Goal: Information Seeking & Learning: Compare options

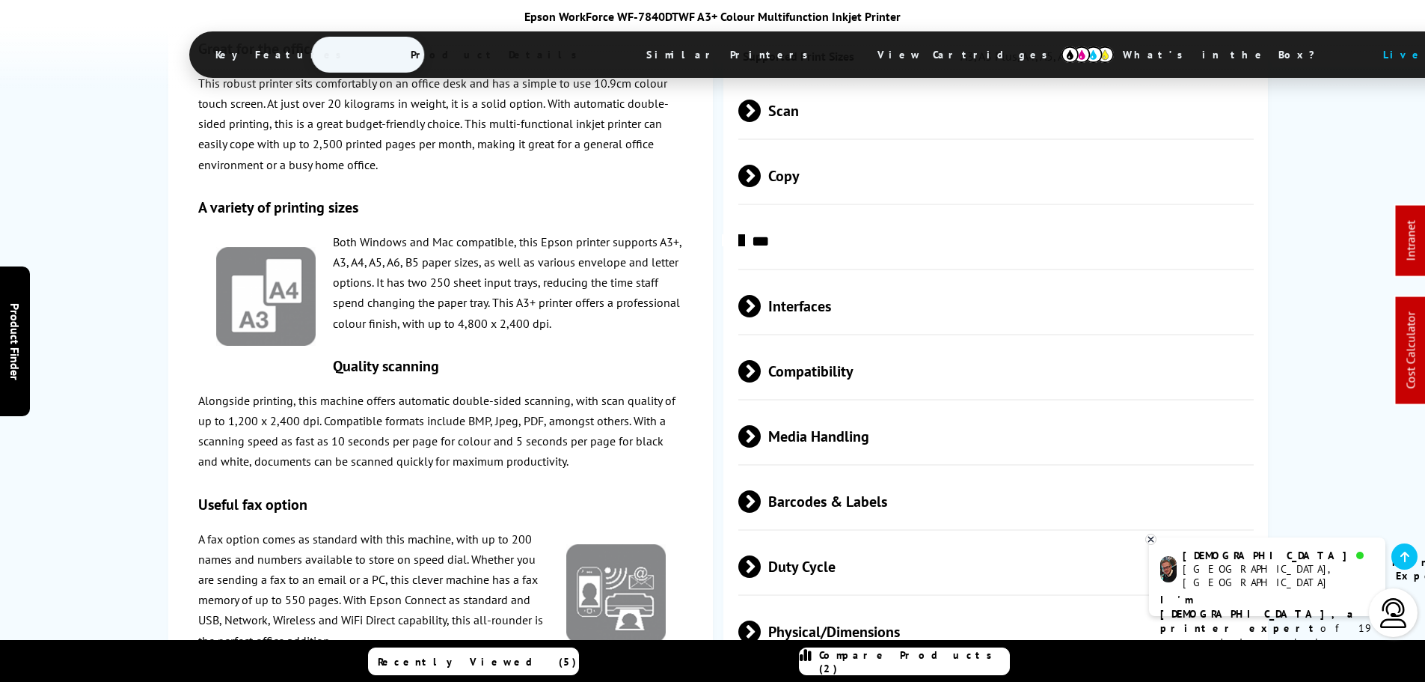
scroll to position [2843, 0]
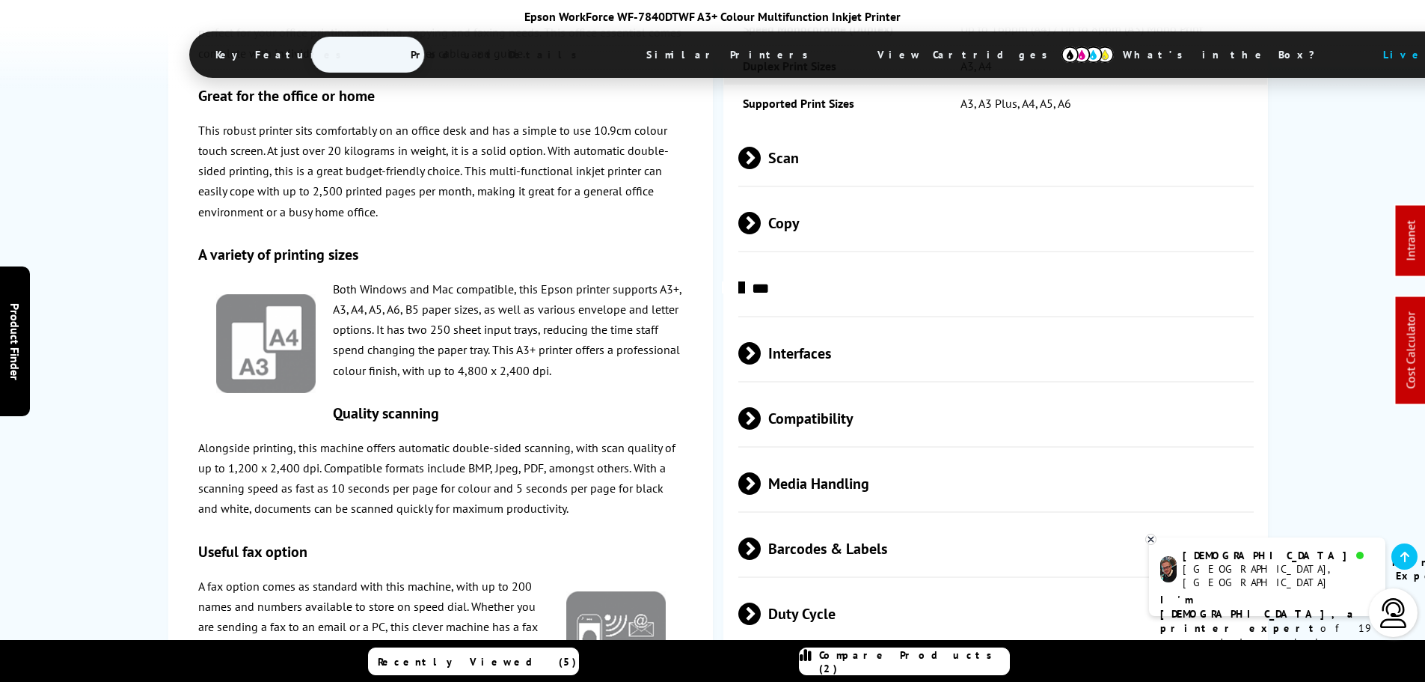
click at [765, 390] on span "Compatibility" at bounding box center [996, 418] width 516 height 56
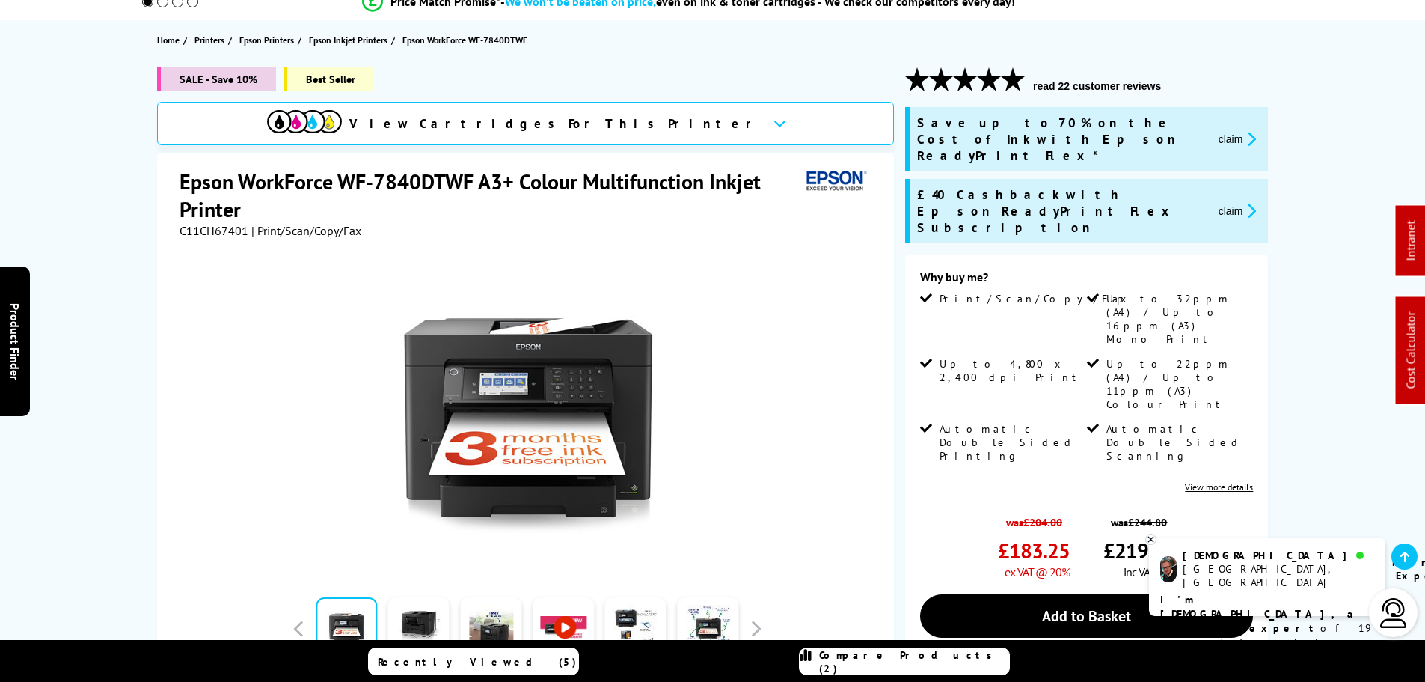
scroll to position [0, 0]
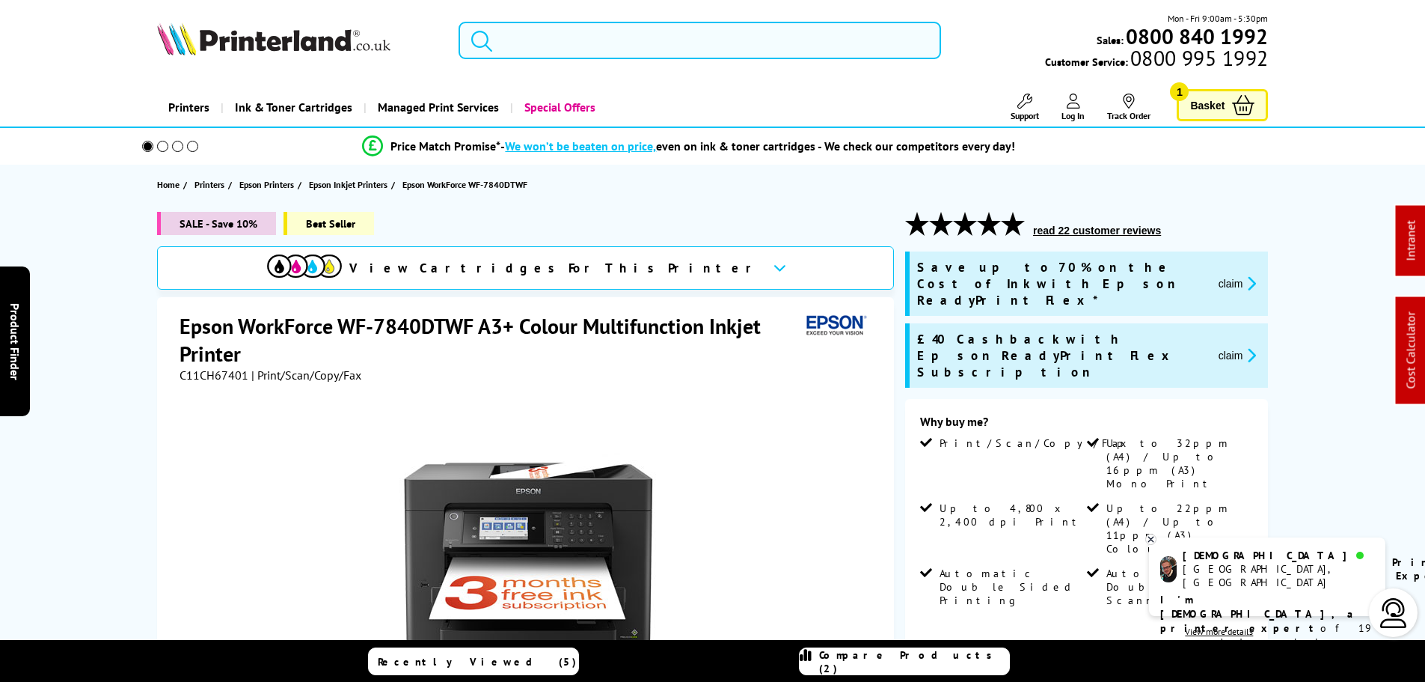
click at [624, 45] on input "search" at bounding box center [700, 40] width 483 height 37
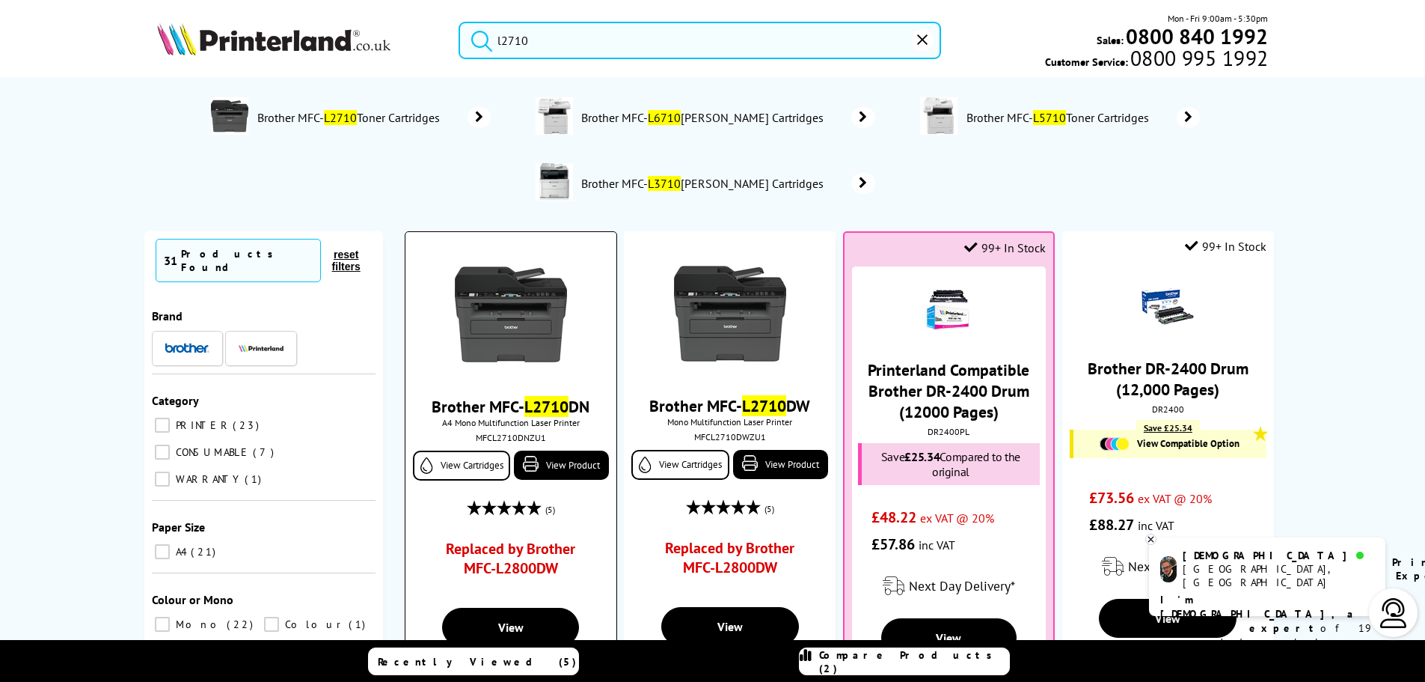
type input "l2710"
click at [541, 329] on img at bounding box center [511, 314] width 112 height 112
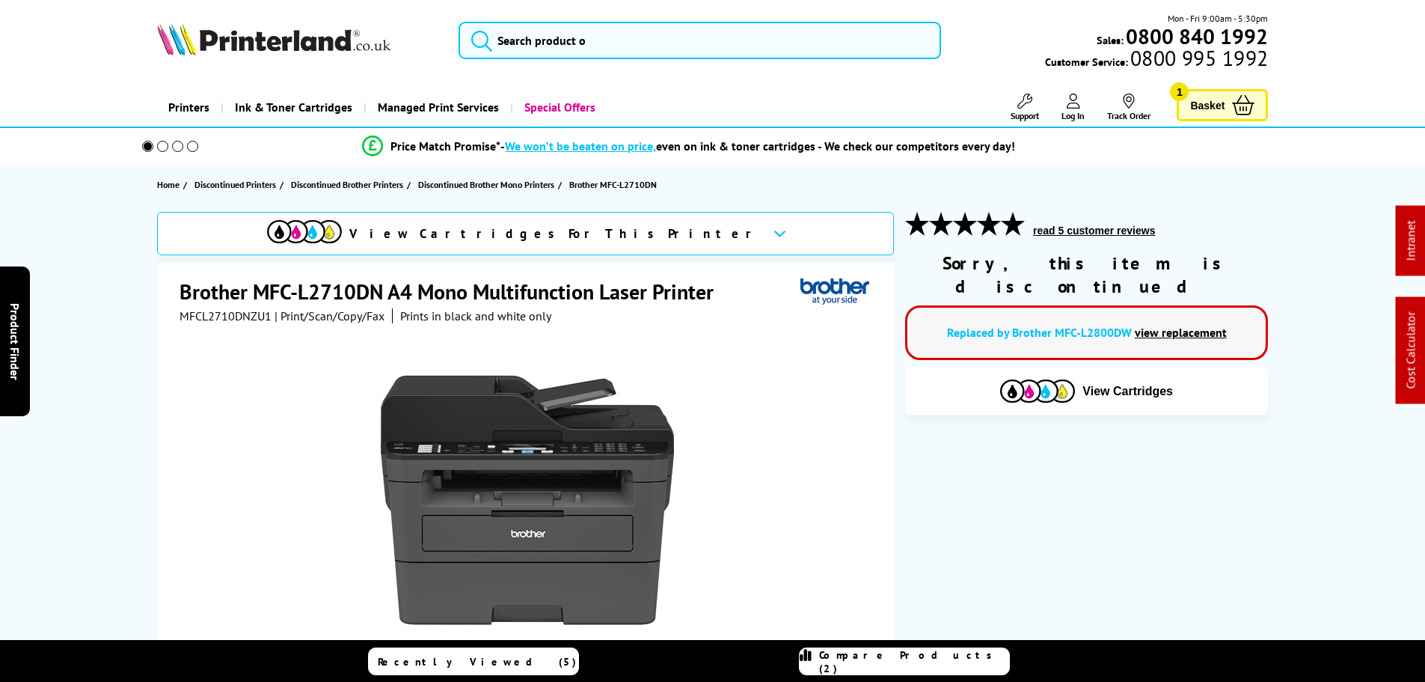
click at [1193, 325] on link "view replacement" at bounding box center [1181, 332] width 92 height 15
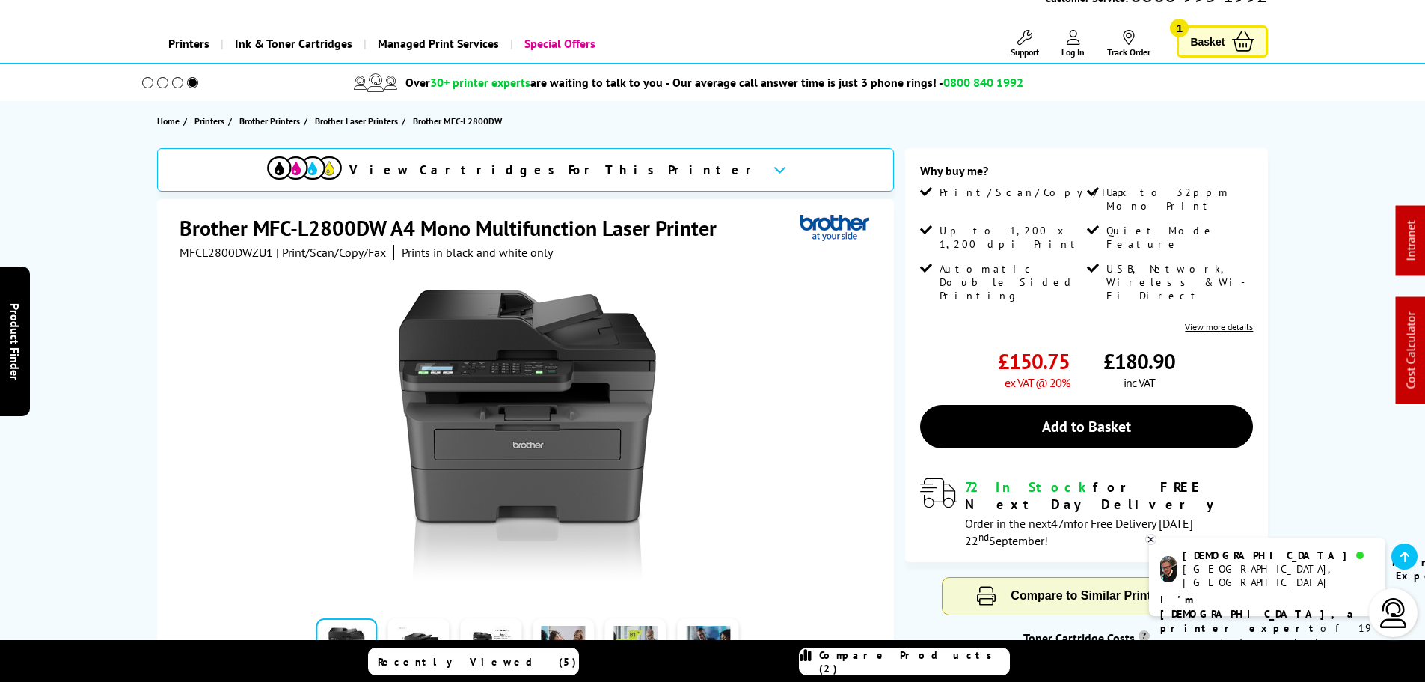
scroll to position [224, 0]
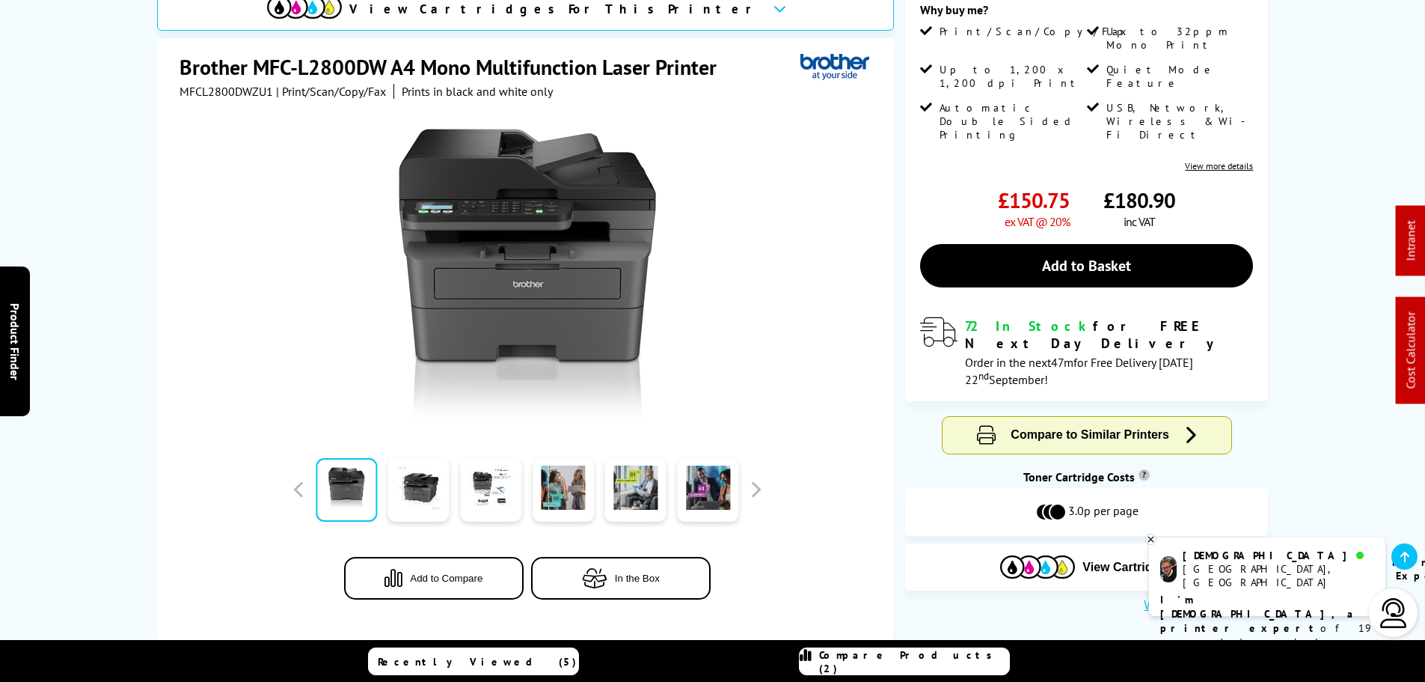
click at [972, 668] on link "Compare Products (2)" at bounding box center [904, 661] width 211 height 28
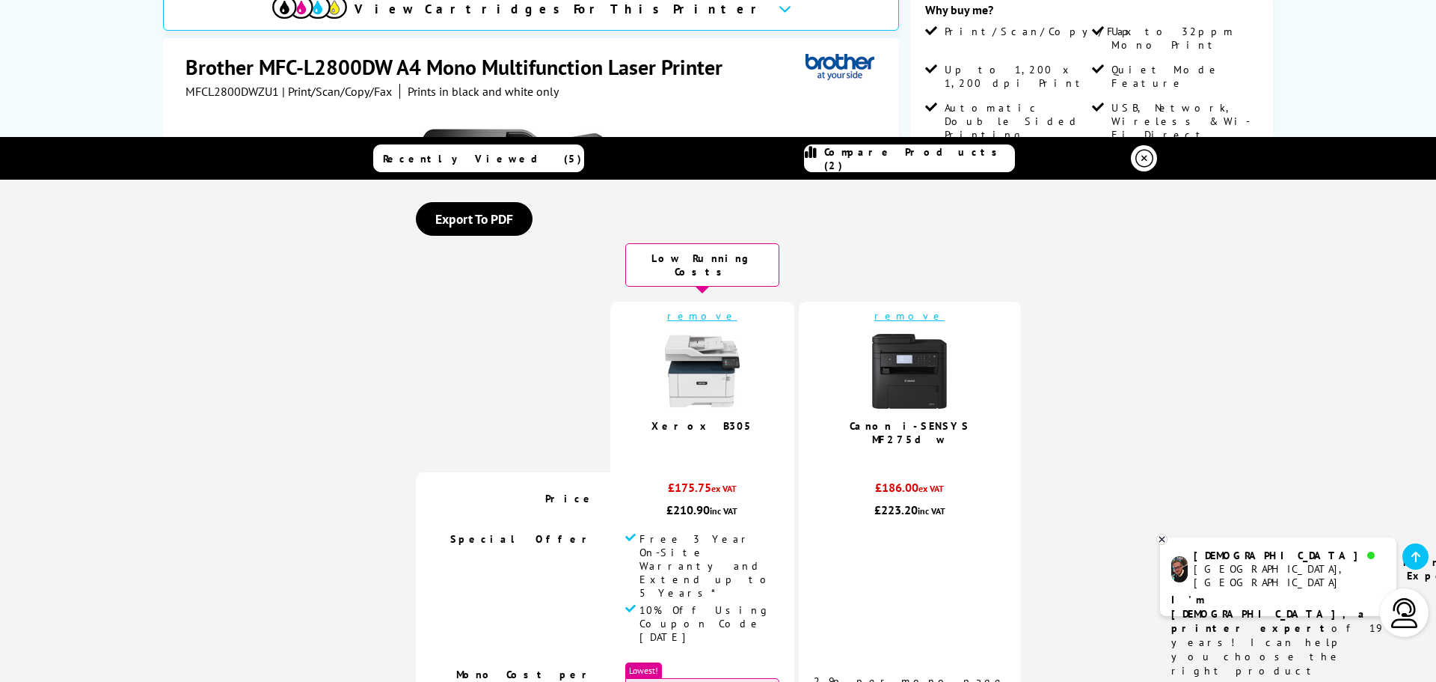
click at [732, 309] on link "remove" at bounding box center [702, 315] width 70 height 13
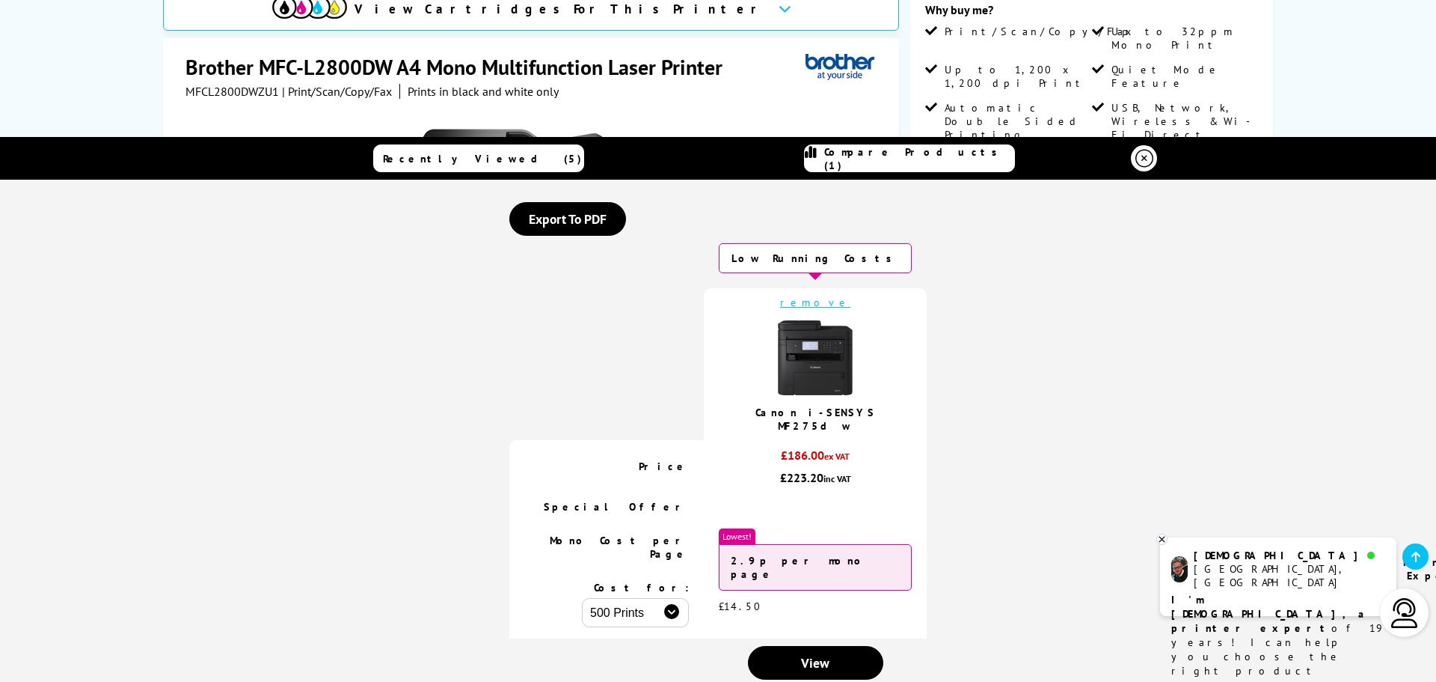
click at [818, 304] on link "remove" at bounding box center [815, 302] width 70 height 13
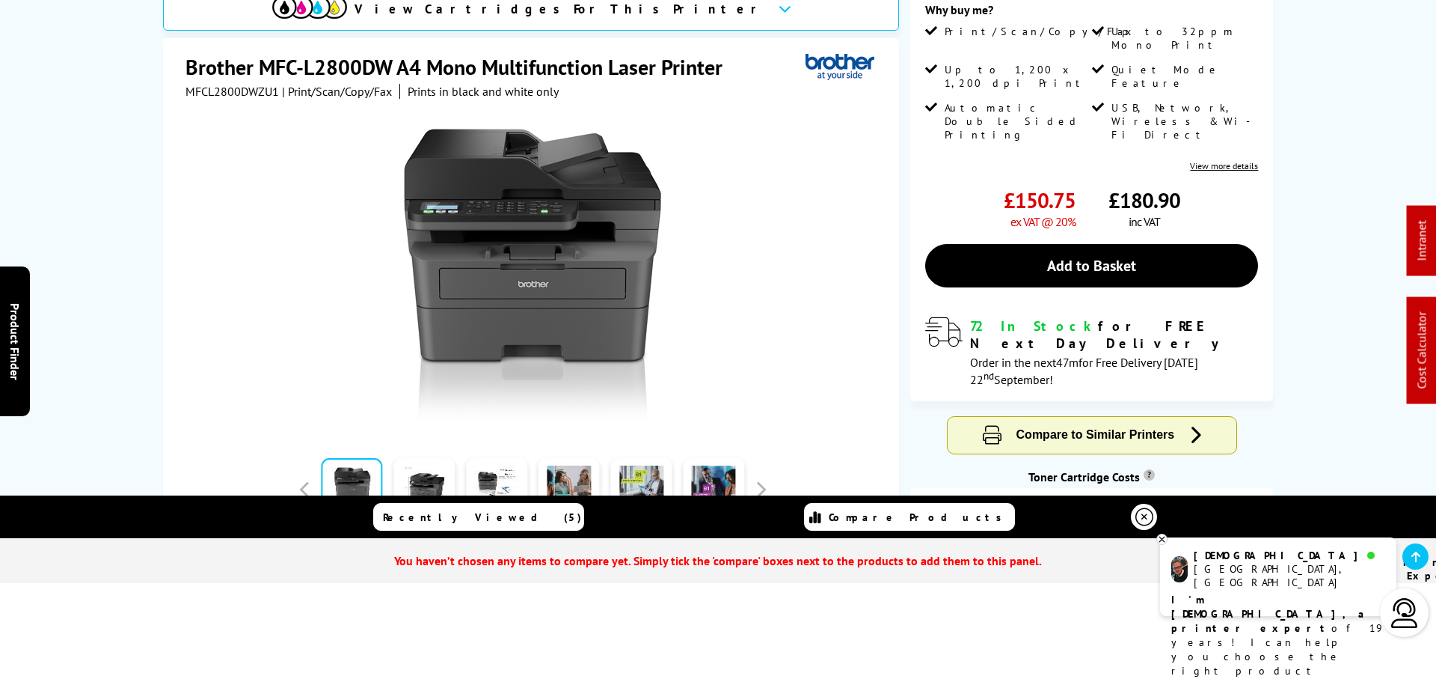
click at [1137, 514] on icon at bounding box center [1145, 517] width 18 height 18
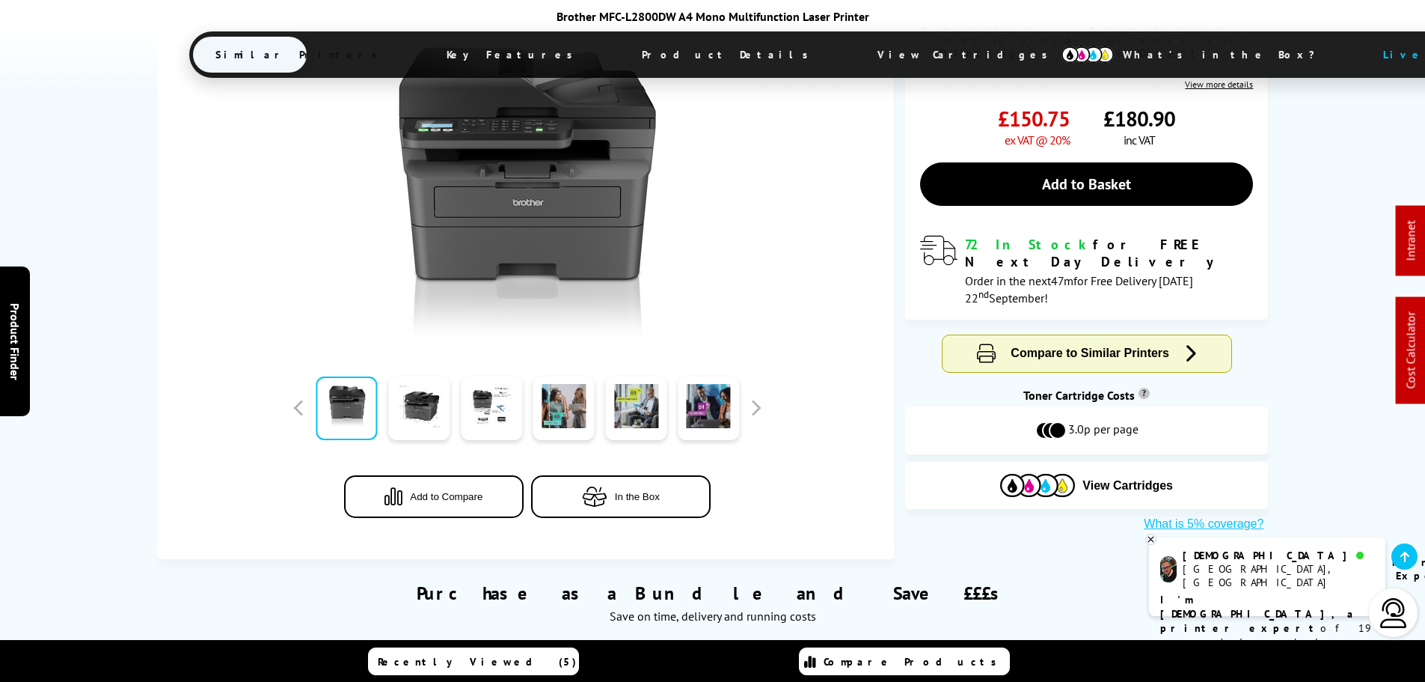
scroll to position [374, 0]
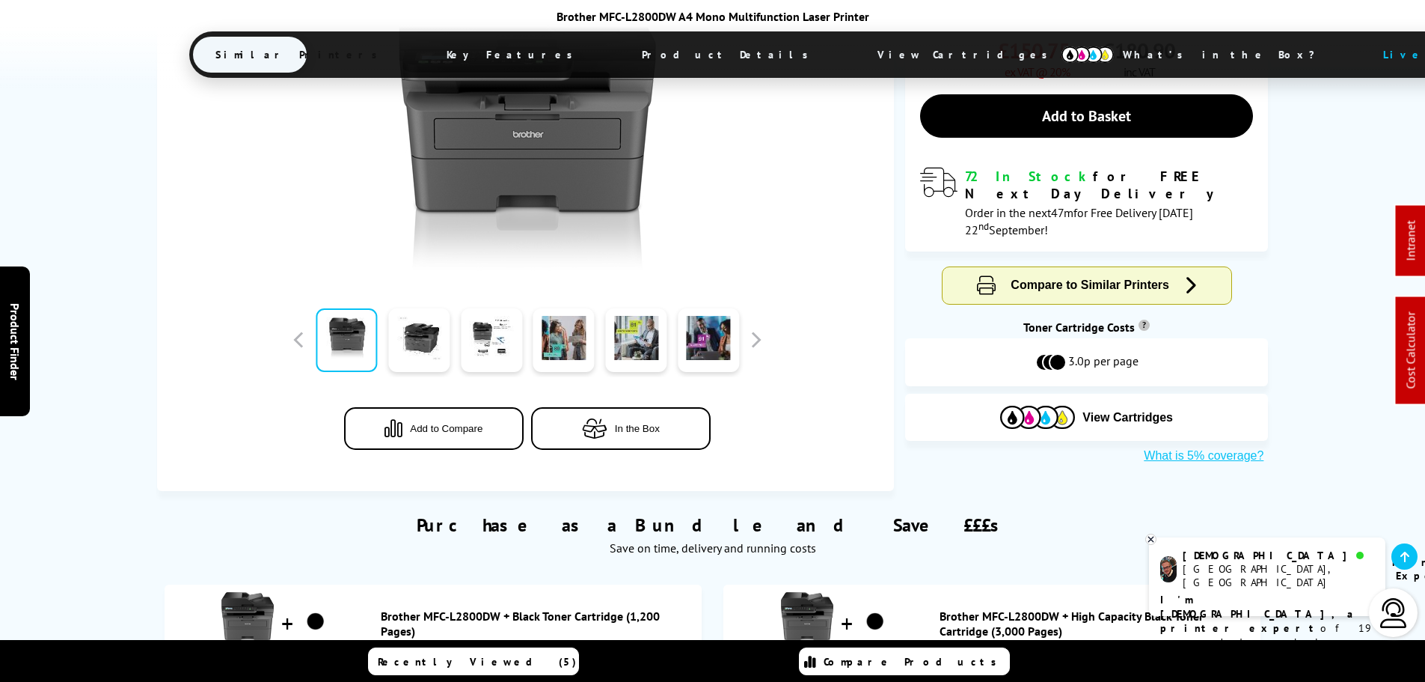
click at [464, 443] on button "Add to Compare" at bounding box center [434, 428] width 180 height 43
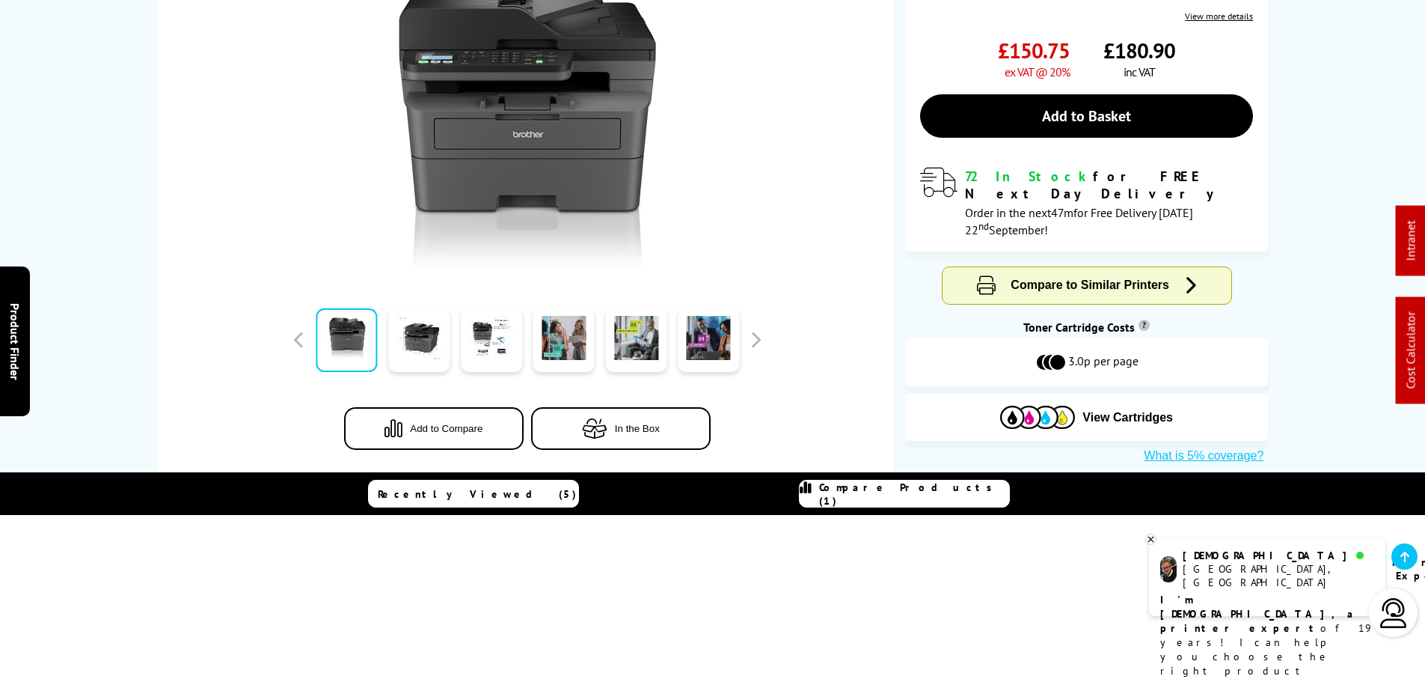
scroll to position [0, 0]
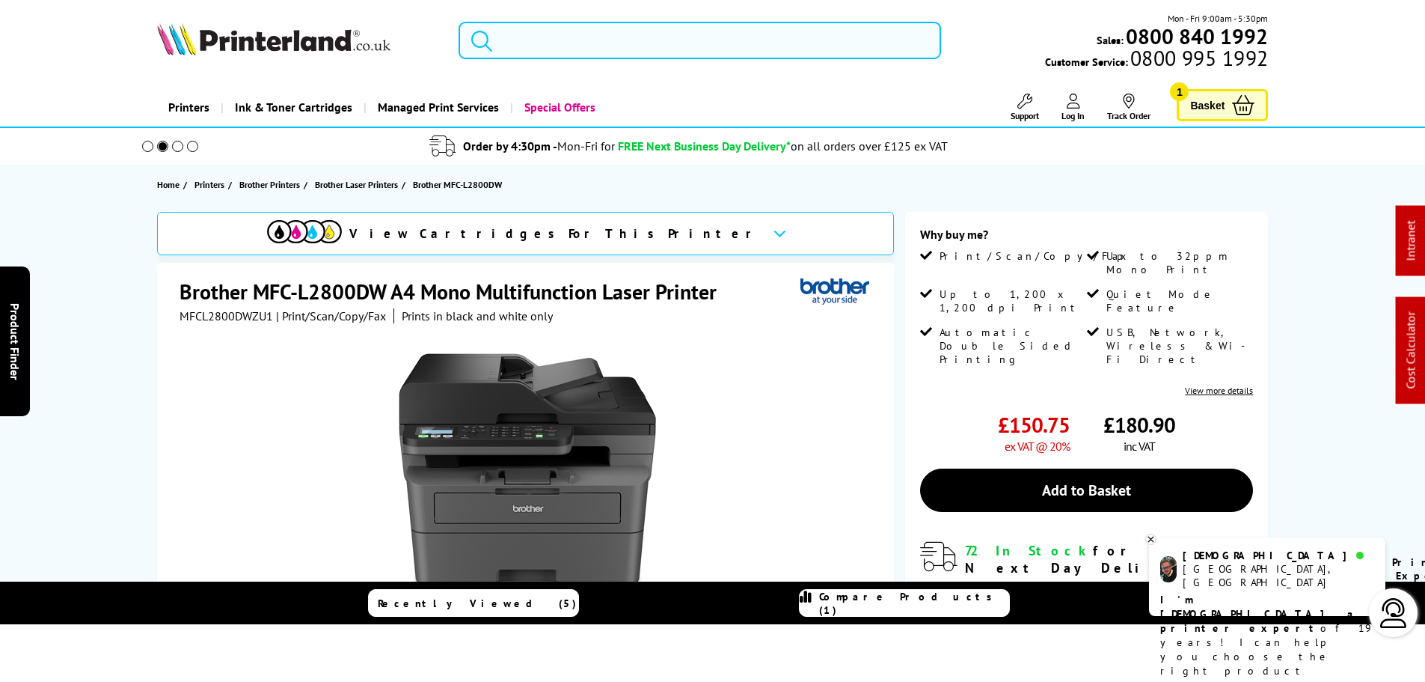
click at [548, 36] on input "search" at bounding box center [700, 40] width 483 height 37
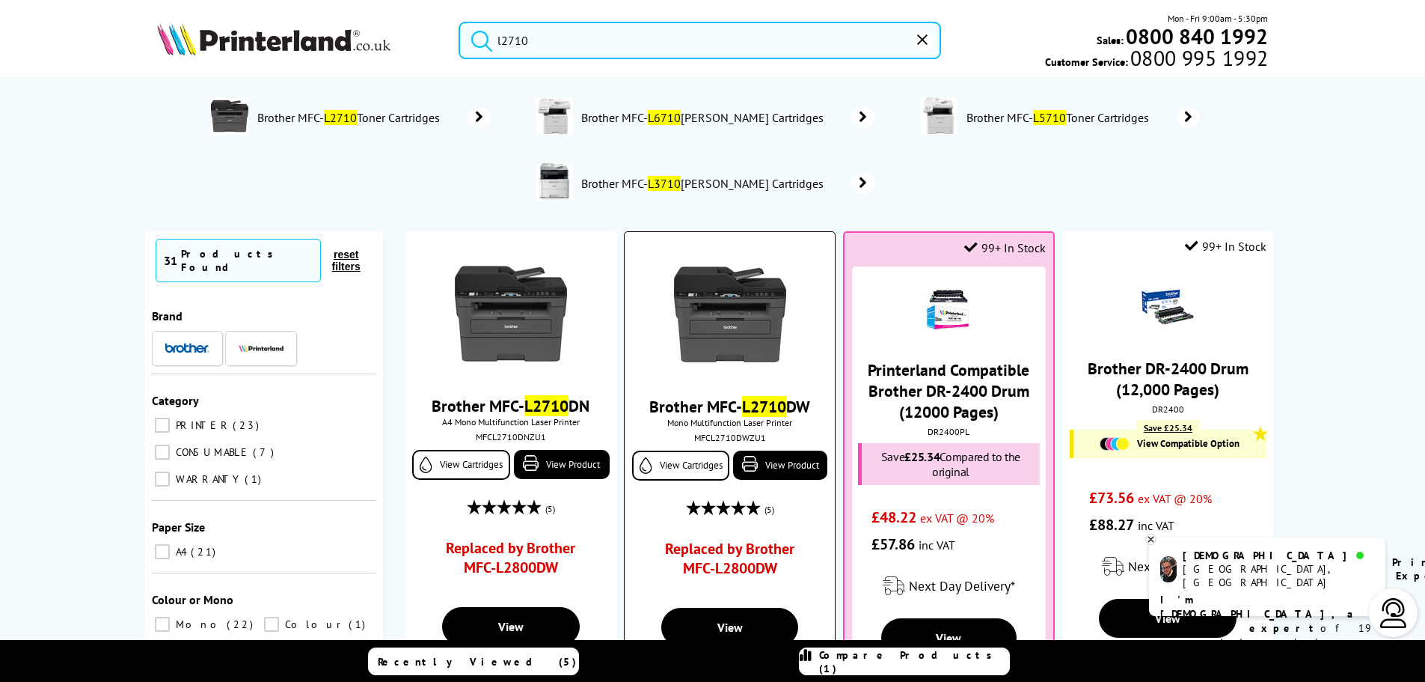
type input "l2710"
click at [763, 316] on img at bounding box center [730, 314] width 112 height 112
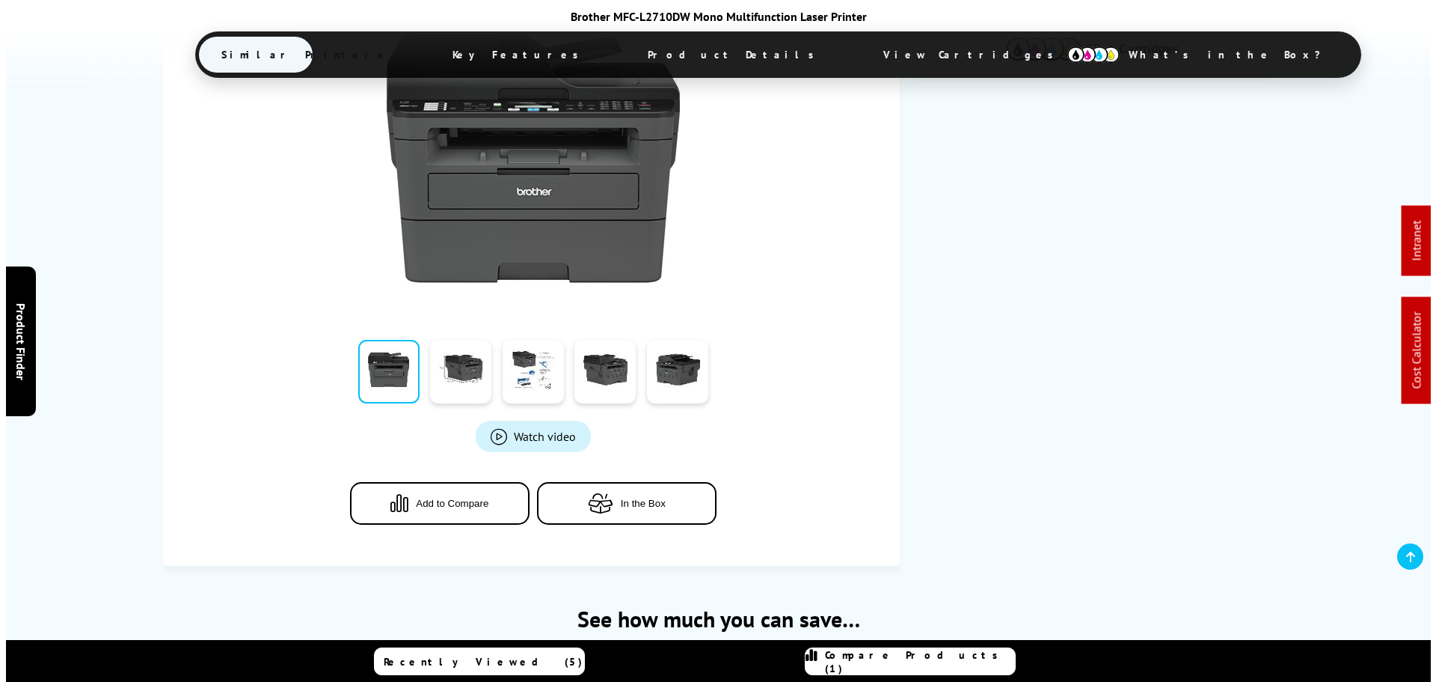
scroll to position [374, 0]
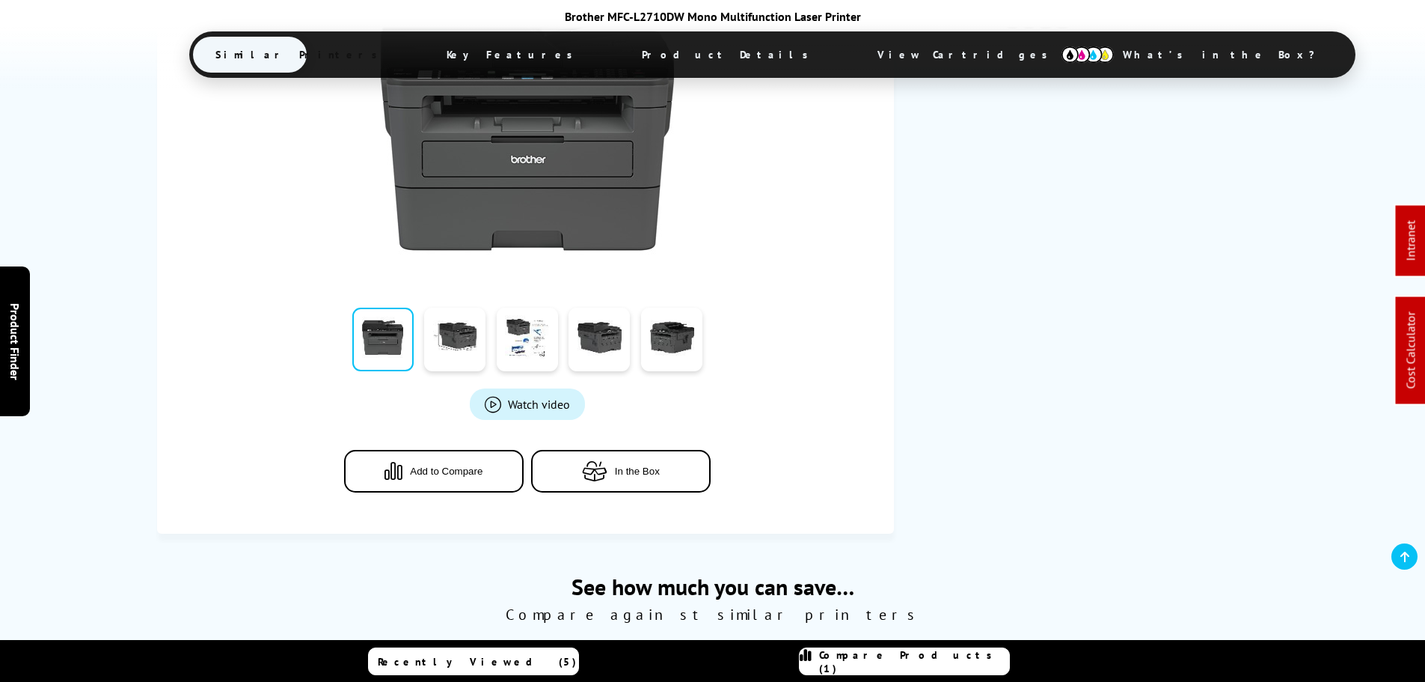
click at [466, 470] on span "Add to Compare" at bounding box center [446, 470] width 73 height 11
click at [921, 656] on span "Compare Products (2)" at bounding box center [914, 661] width 190 height 27
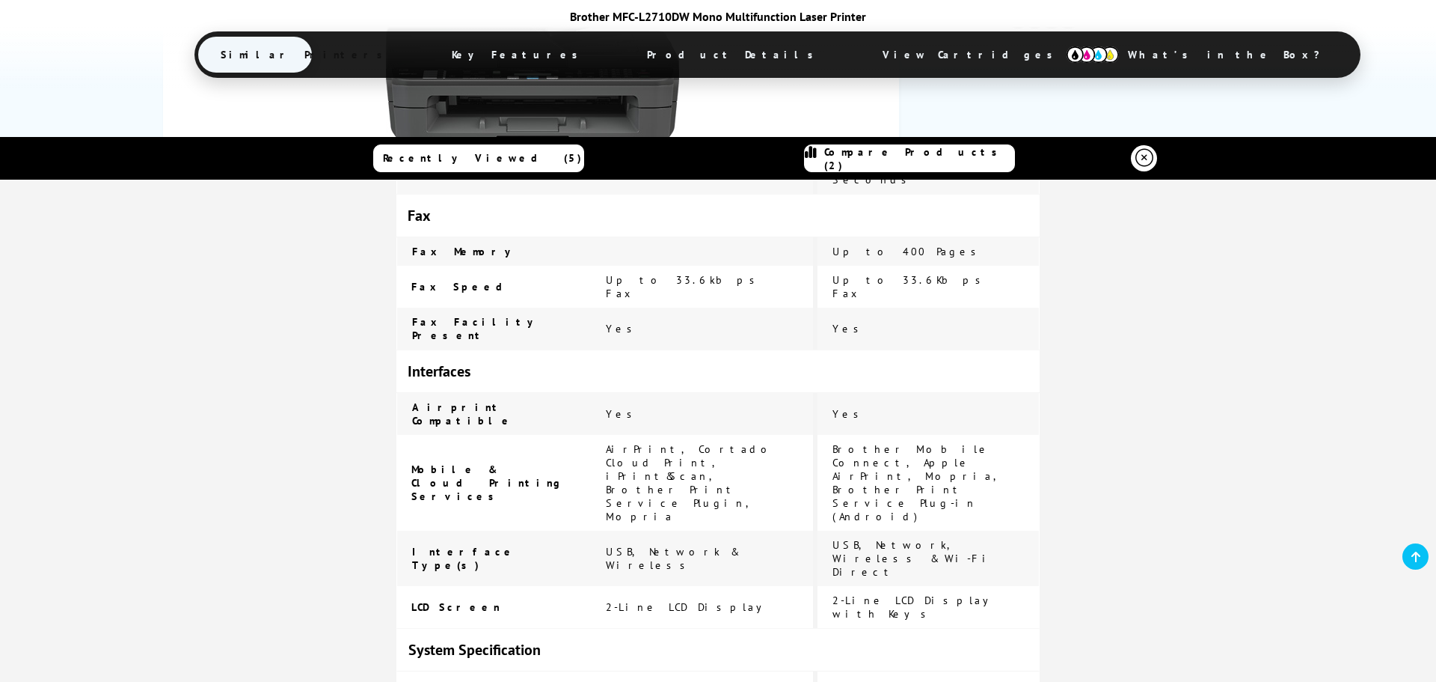
scroll to position [1496, 0]
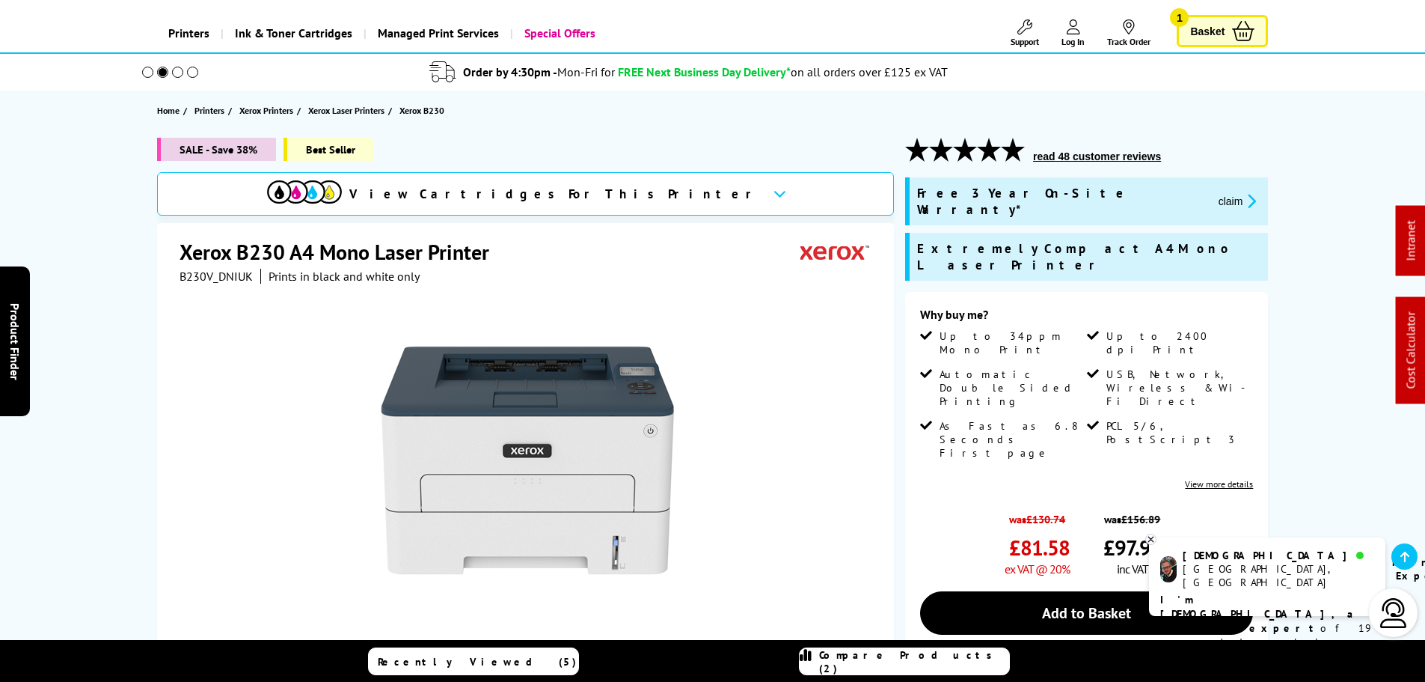
scroll to position [224, 0]
